Goal: Information Seeking & Learning: Learn about a topic

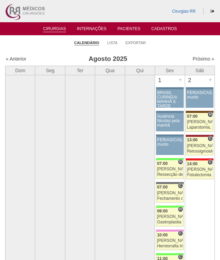
scroll to position [1062, 0]
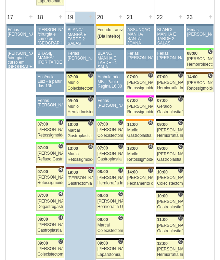
click at [81, 81] on div "Murilo" at bounding box center [79, 82] width 25 height 4
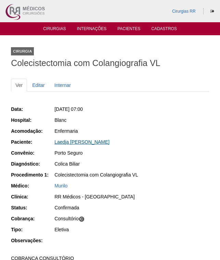
click at [94, 142] on link "Laedja [PERSON_NAME]" at bounding box center [81, 141] width 55 height 5
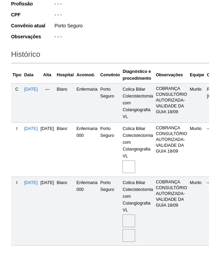
scroll to position [223, 0]
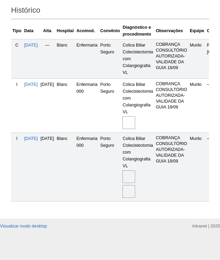
click at [135, 170] on img at bounding box center [129, 176] width 13 height 13
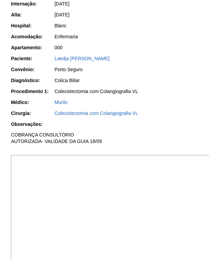
scroll to position [205, 0]
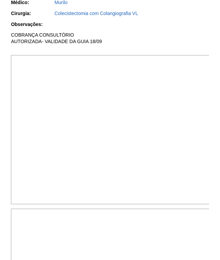
click at [156, 98] on img at bounding box center [110, 129] width 199 height 149
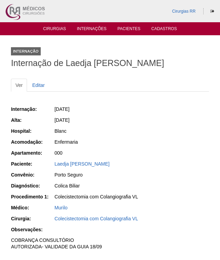
scroll to position [205, 0]
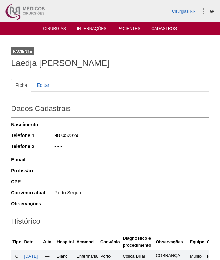
scroll to position [221, 0]
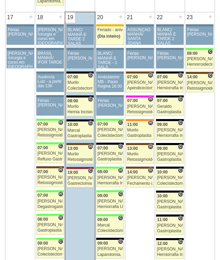
scroll to position [1062, 0]
click at [73, 99] on span "09:00" at bounding box center [72, 101] width 11 height 5
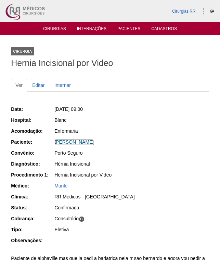
drag, startPoint x: 88, startPoint y: 141, endPoint x: 143, endPoint y: 149, distance: 55.9
click at [88, 141] on link "[PERSON_NAME]" at bounding box center [73, 141] width 39 height 5
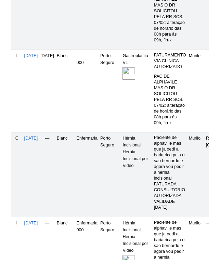
scroll to position [376, 0]
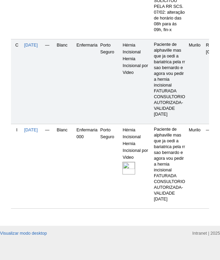
click at [135, 167] on img at bounding box center [129, 168] width 13 height 13
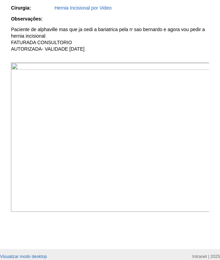
scroll to position [137, 0]
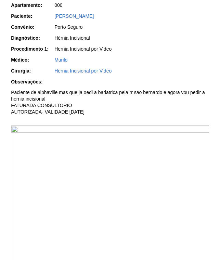
click at [148, 178] on img at bounding box center [110, 200] width 199 height 149
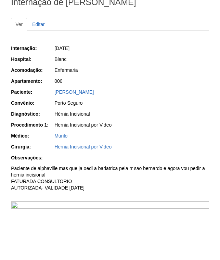
scroll to position [34, 0]
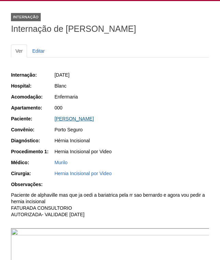
click at [88, 120] on link "[PERSON_NAME]" at bounding box center [73, 118] width 39 height 5
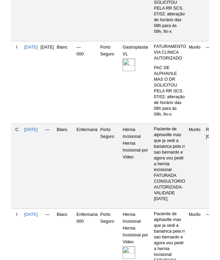
scroll to position [342, 0]
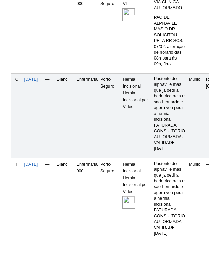
click at [135, 197] on img at bounding box center [129, 202] width 13 height 13
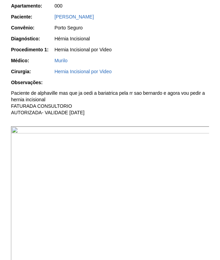
scroll to position [137, 0]
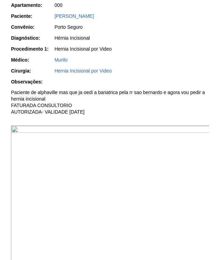
click at [149, 177] on img at bounding box center [110, 200] width 199 height 149
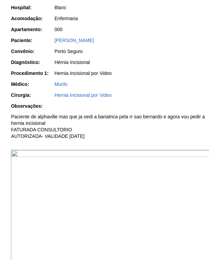
scroll to position [34, 0]
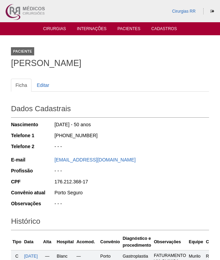
scroll to position [342, 0]
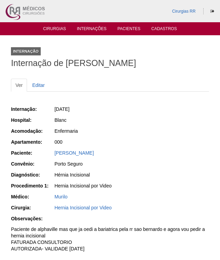
scroll to position [34, 0]
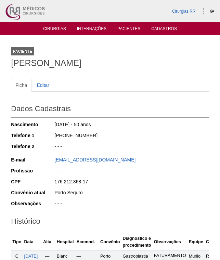
scroll to position [376, 0]
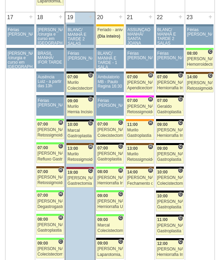
scroll to position [1062, 0]
click at [76, 130] on div "Marcal" at bounding box center [79, 130] width 25 height 4
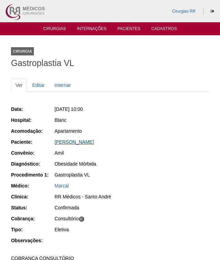
click at [94, 142] on link "[PERSON_NAME]" at bounding box center [73, 141] width 39 height 5
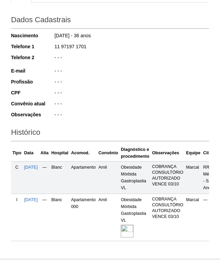
scroll to position [134, 0]
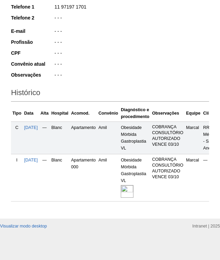
click at [133, 185] on img at bounding box center [127, 191] width 13 height 13
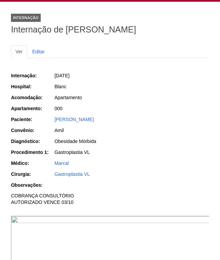
scroll to position [171, 0]
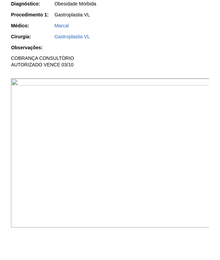
click at [171, 188] on img at bounding box center [110, 152] width 199 height 149
